Goal: Task Accomplishment & Management: Use online tool/utility

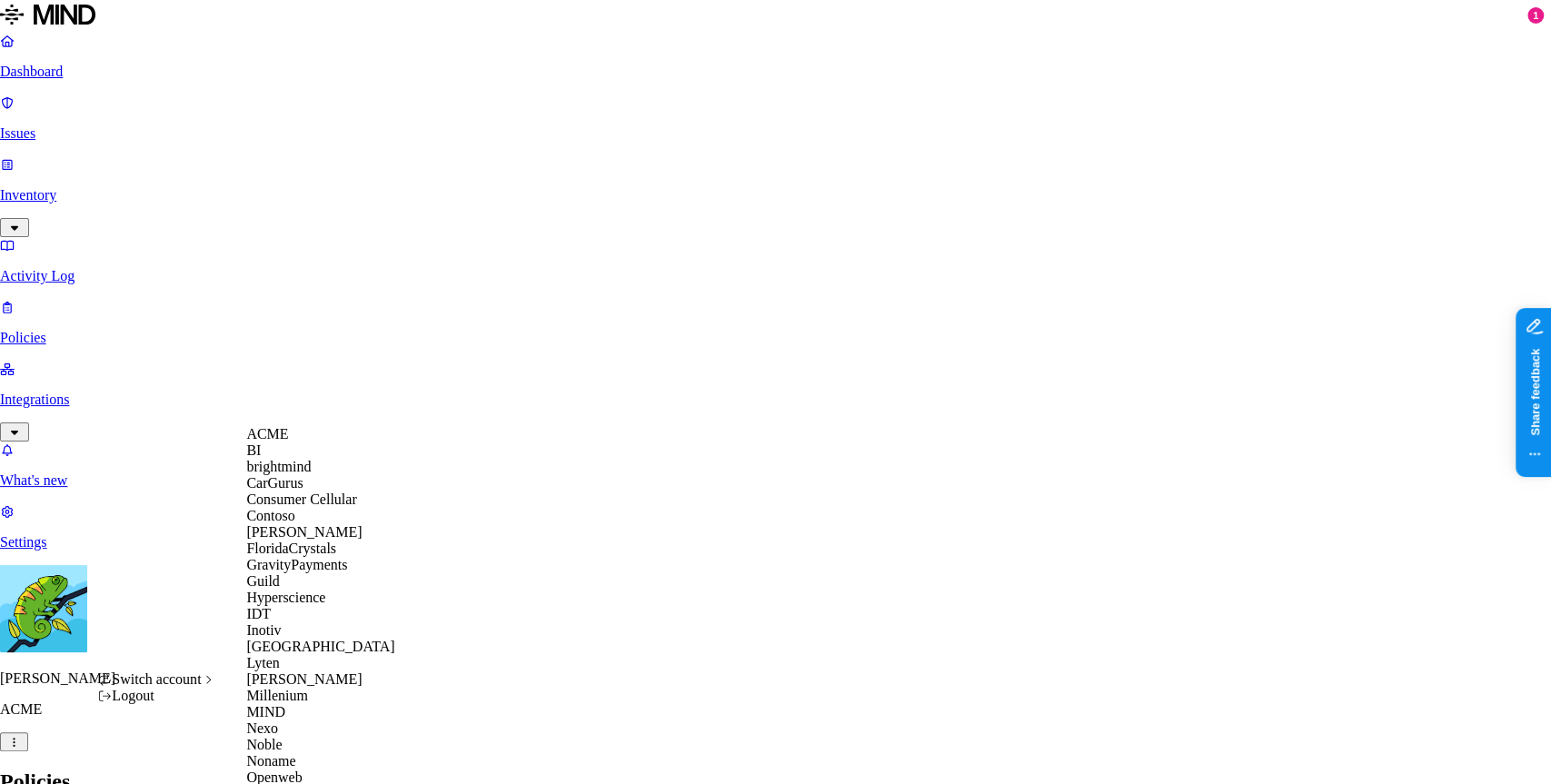
scroll to position [414, 0]
click at [340, 704] on div "MIND" at bounding box center [334, 712] width 176 height 16
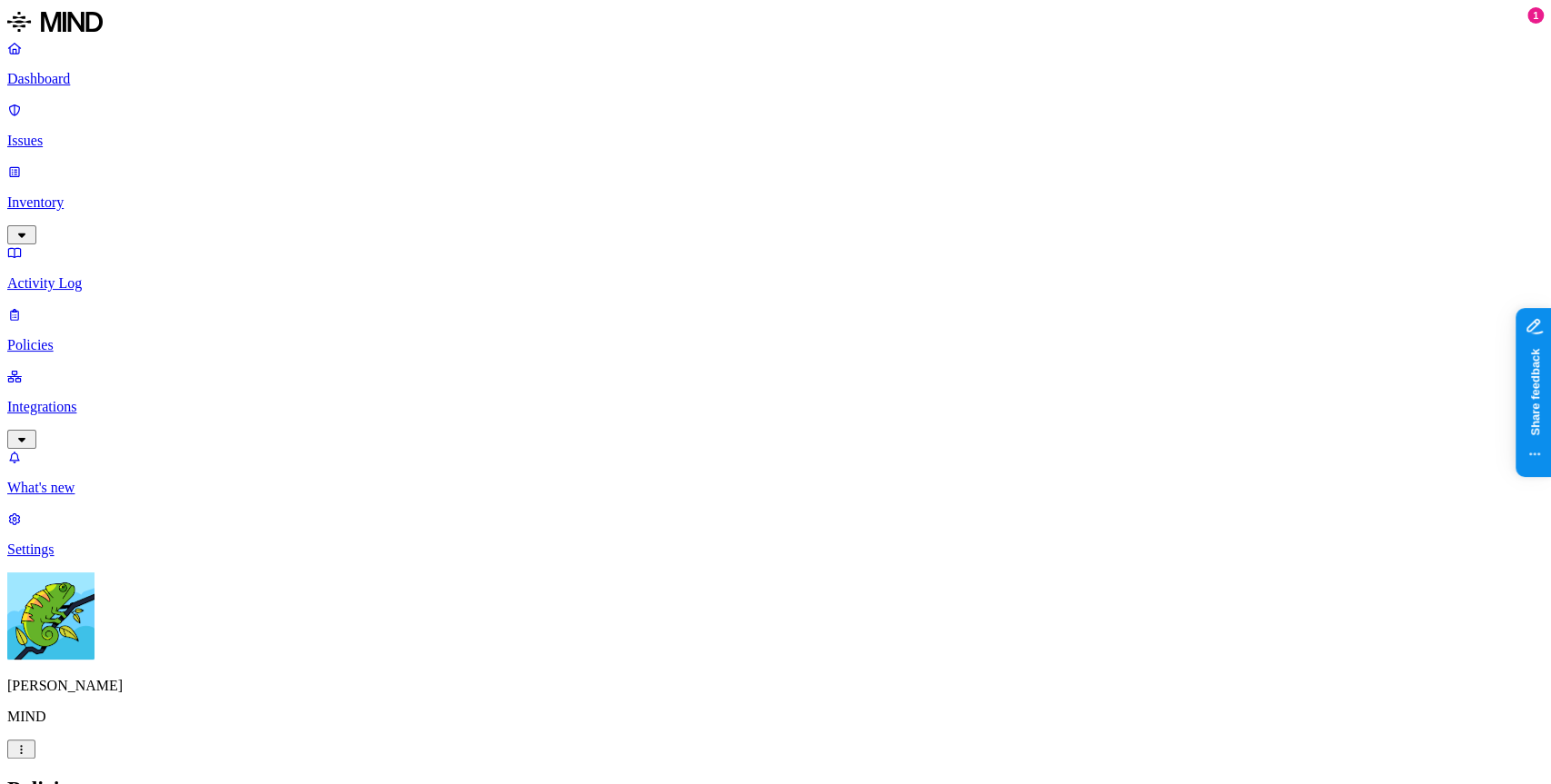
drag, startPoint x: 533, startPoint y: 79, endPoint x: 1390, endPoint y: 147, distance: 859.7
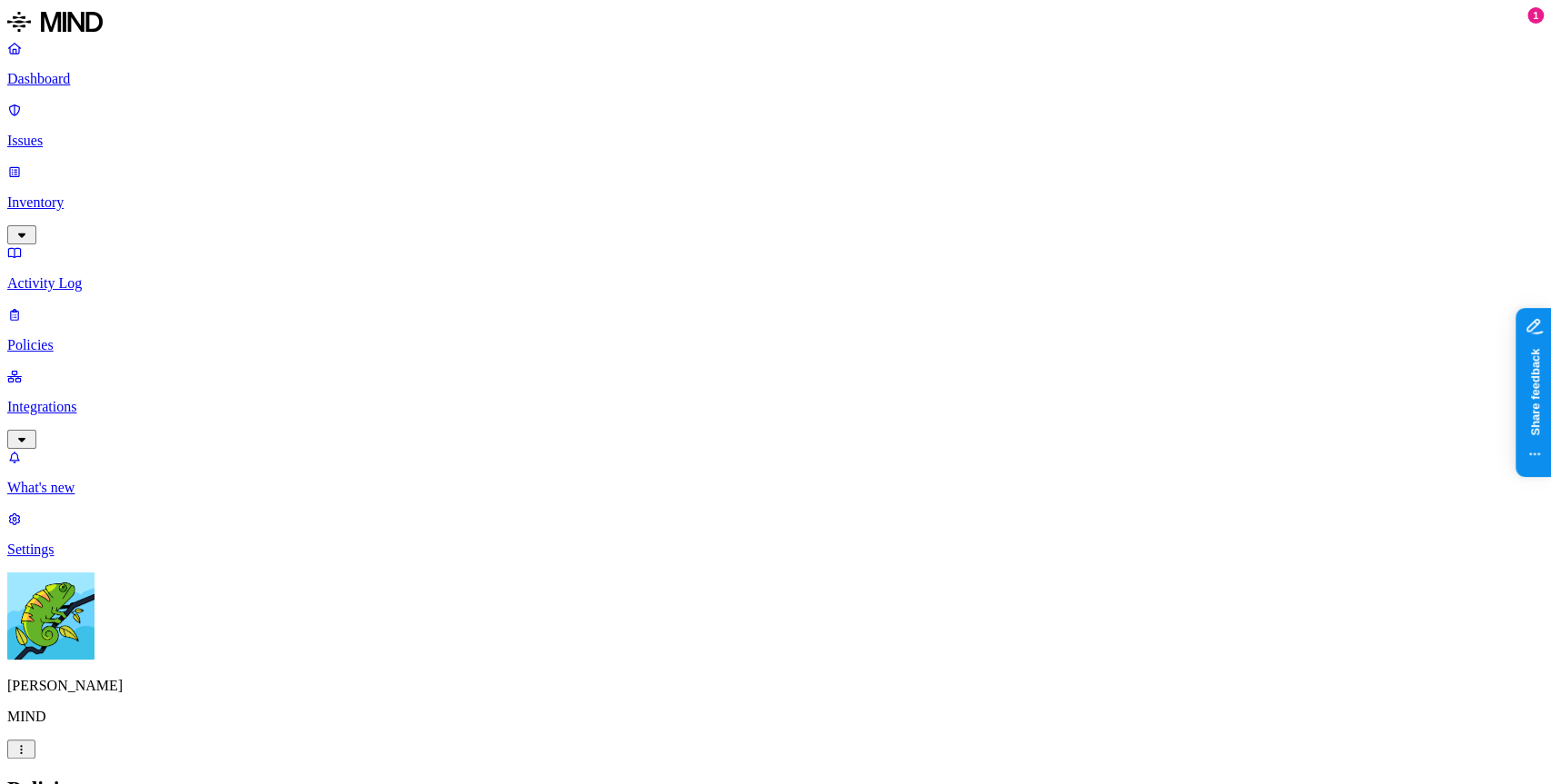
drag, startPoint x: 1106, startPoint y: 465, endPoint x: 1033, endPoint y: 450, distance: 74.5
click at [972, 776] on h2 "Policies" at bounding box center [776, 789] width 1537 height 25
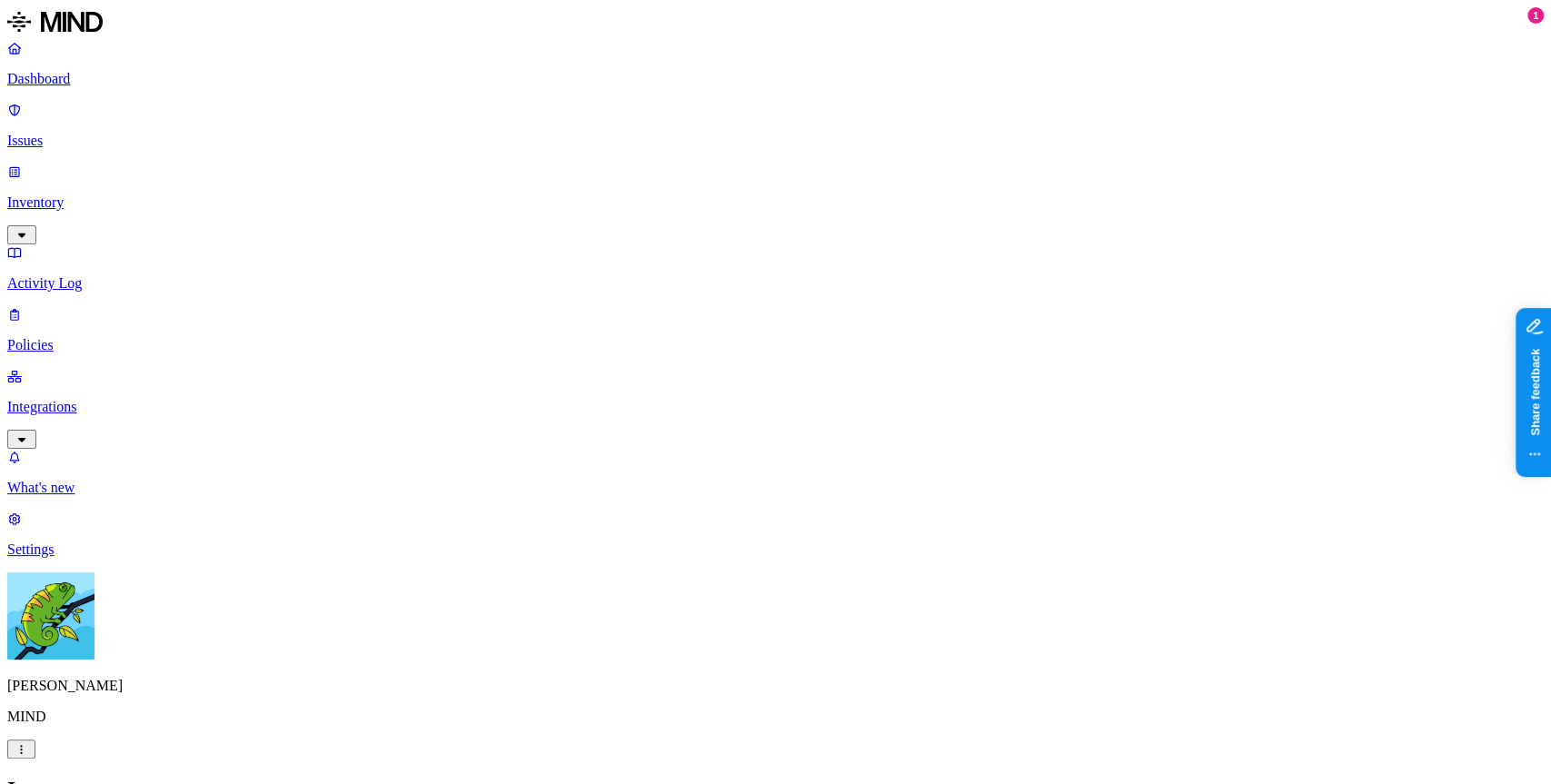
drag, startPoint x: 780, startPoint y: 151, endPoint x: 839, endPoint y: 156, distance: 59.2
drag, startPoint x: 1221, startPoint y: 137, endPoint x: 1444, endPoint y: 152, distance: 223.5
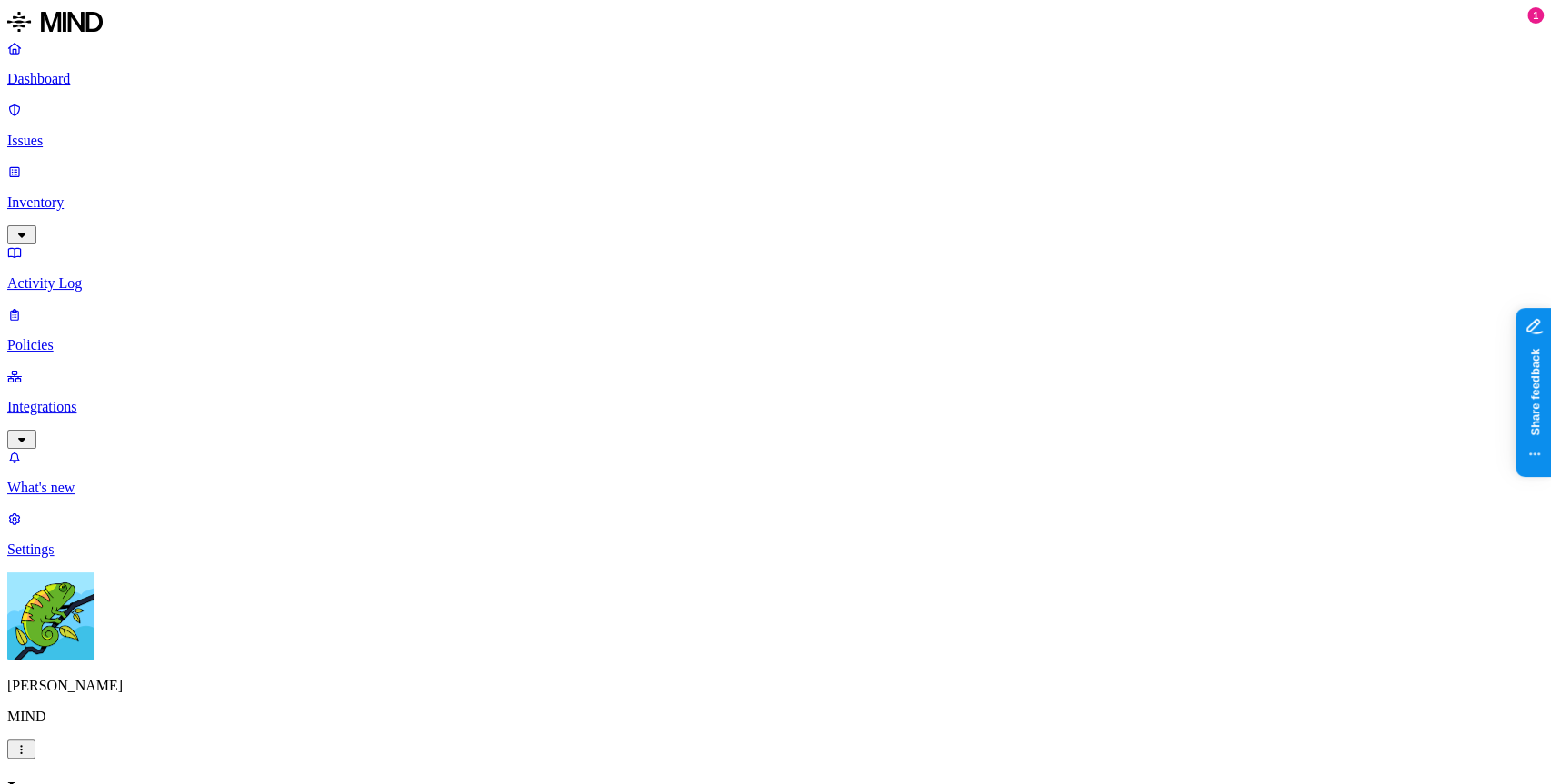
click at [116, 368] on link "Integrations" at bounding box center [776, 407] width 1537 height 78
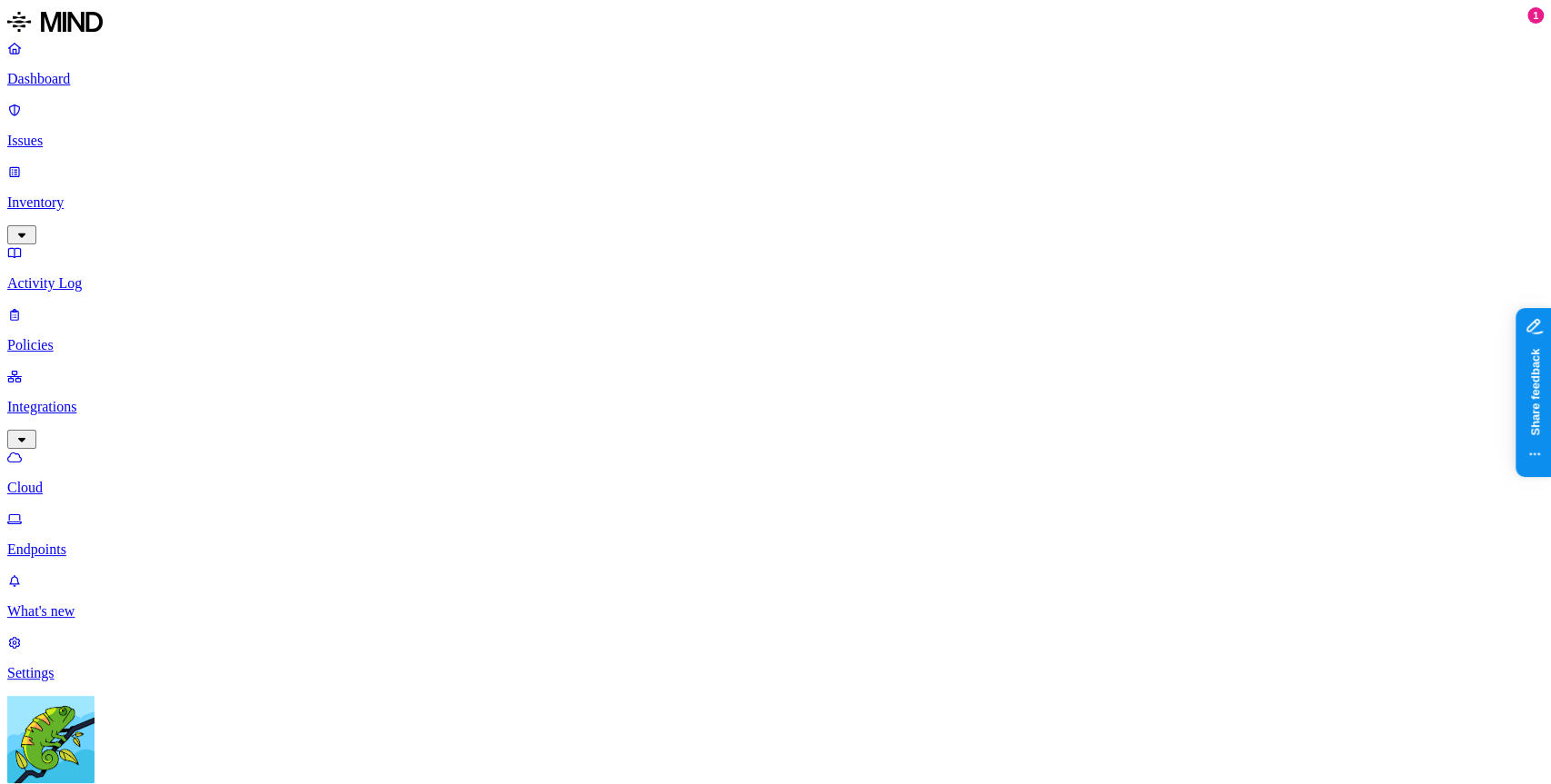
click at [152, 541] on p "Endpoints" at bounding box center [776, 549] width 1537 height 16
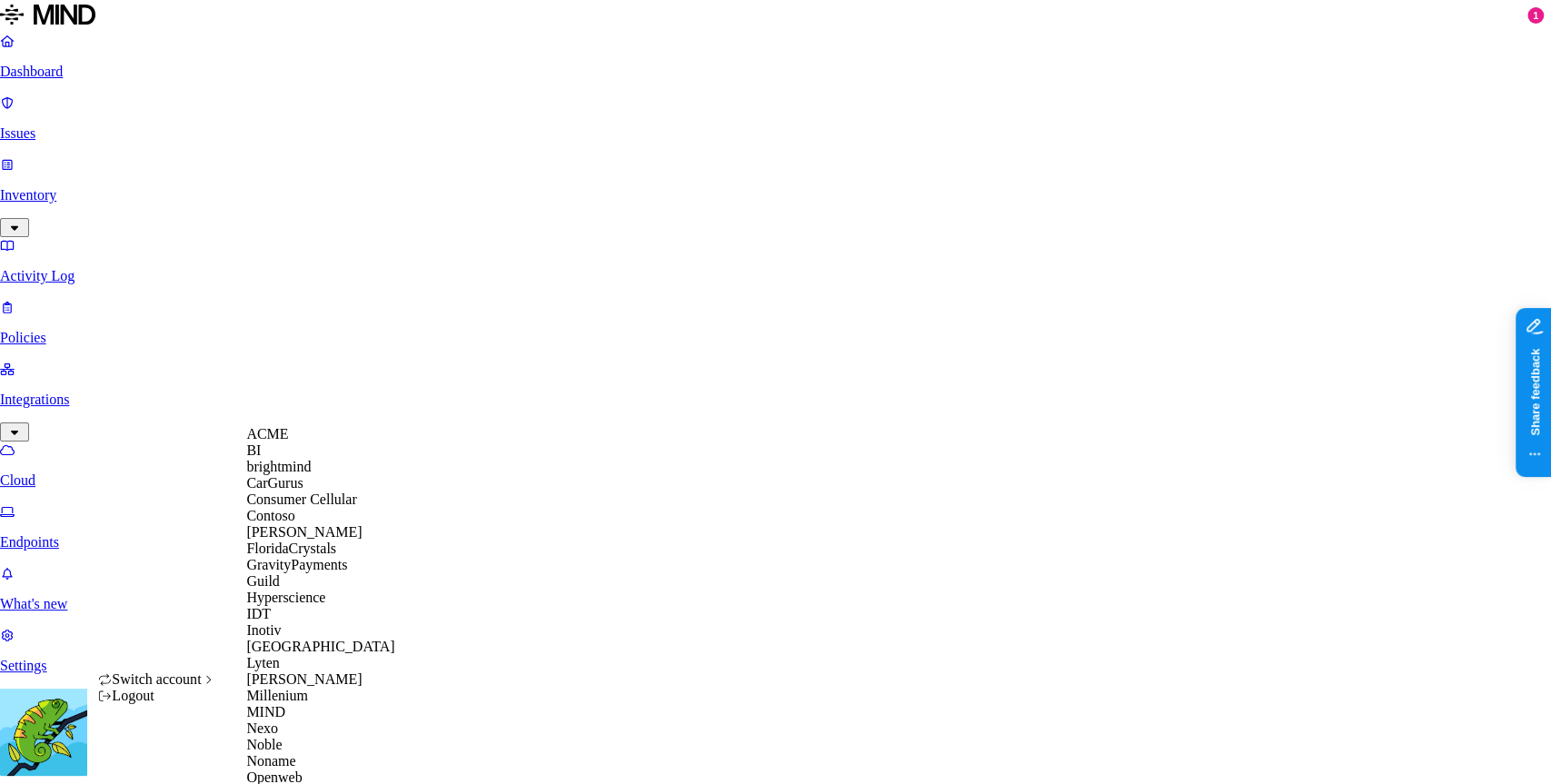
click at [322, 442] on div "ACME" at bounding box center [334, 434] width 176 height 16
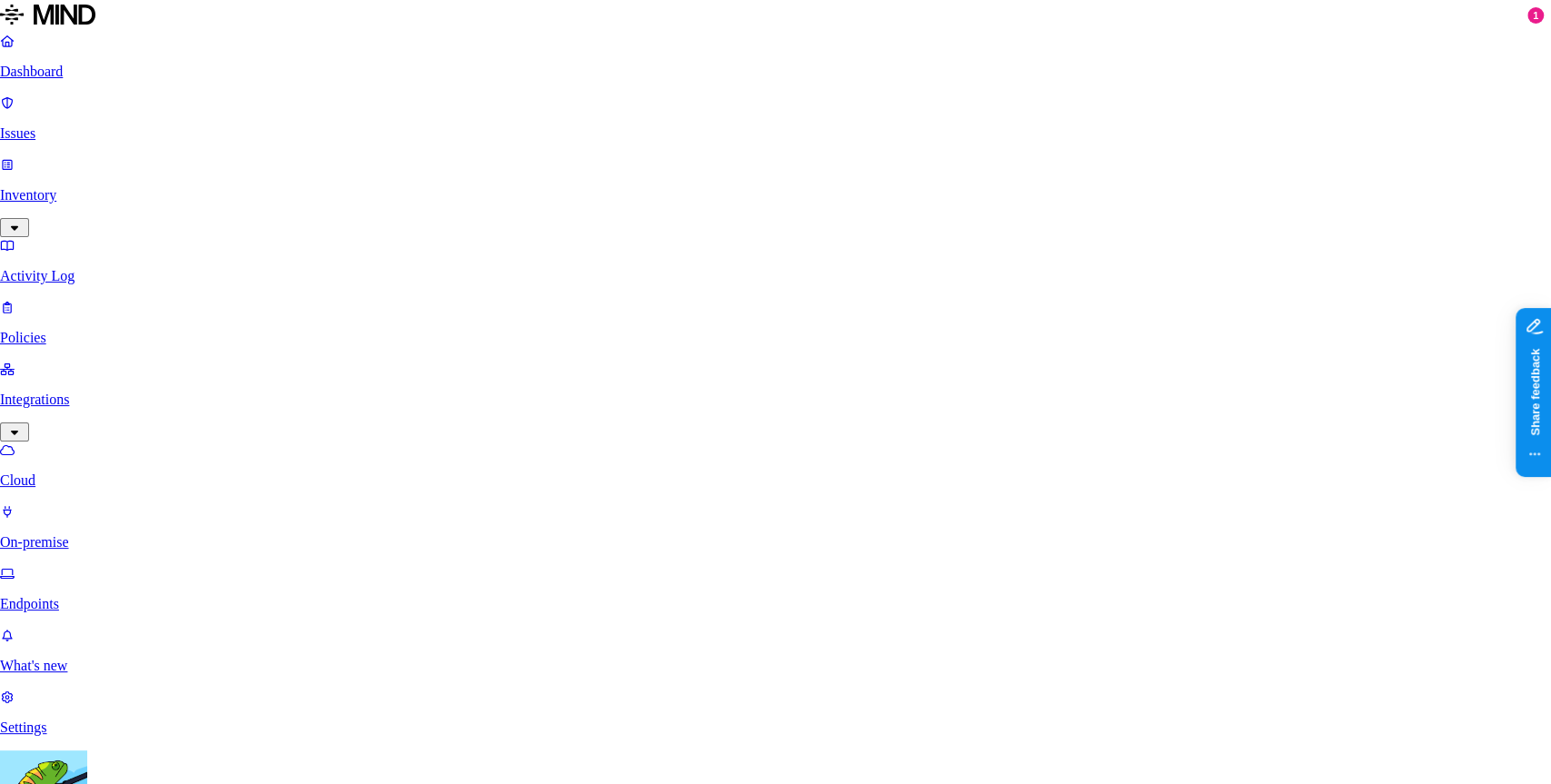
drag, startPoint x: 700, startPoint y: 281, endPoint x: 699, endPoint y: 292, distance: 11.0
